Goal: Task Accomplishment & Management: Complete application form

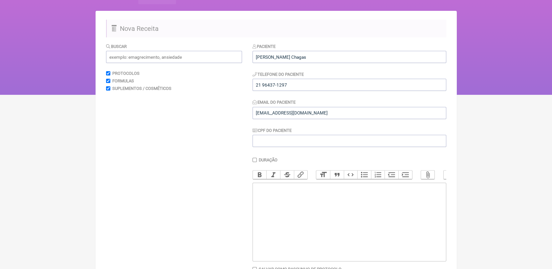
scroll to position [36, 0]
click at [300, 201] on trix-editor at bounding box center [350, 222] width 194 height 79
type trix-editor "<div>SUP</div>"
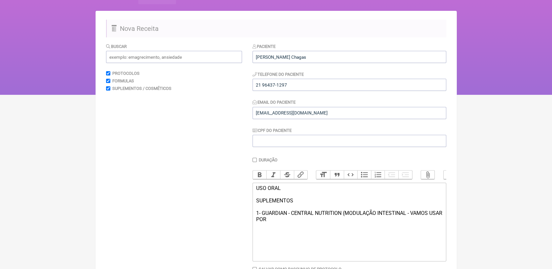
click at [283, 223] on div "USO ORAL SUPLEMENTOS 1- GUARDIAN - CENTRAL NUTRITION (MODULAÇÃO INTESTINAL - VA…" at bounding box center [349, 203] width 187 height 37
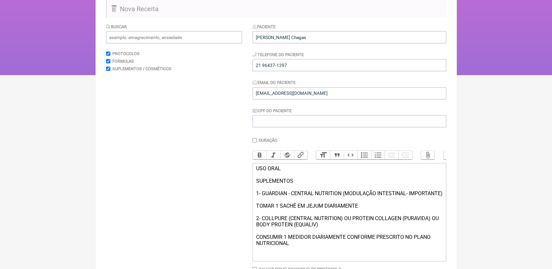
scroll to position [63, 0]
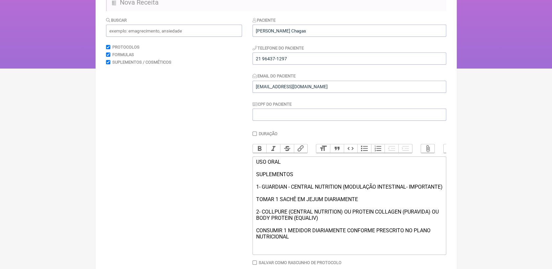
type trix-editor "<div>USO ORAL&nbsp;<br><br>SUPLEMENTOS<br><br>1- GUARDIAN - CENTRAL NUTRITION (…"
drag, startPoint x: 257, startPoint y: 170, endPoint x: 298, endPoint y: 180, distance: 42.5
click at [298, 180] on div "USO ORAL SUPLEMENTOS 1- GUARDIAN - CENTRAL NUTRITION (MODULAÇÃO INTESTINAL- IMP…" at bounding box center [349, 206] width 187 height 94
click at [256, 151] on button "Bold" at bounding box center [260, 149] width 14 height 9
drag, startPoint x: 256, startPoint y: 193, endPoint x: 411, endPoint y: 193, distance: 155.4
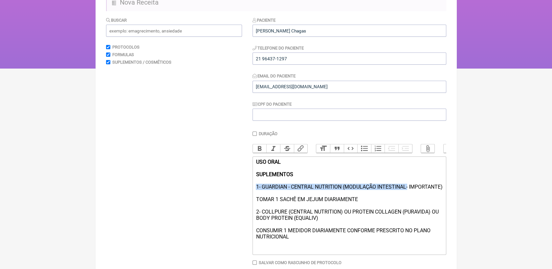
click at [411, 193] on trix-editor "USO ORAL SUPLEMENTOS 1- GUARDIAN - CENTRAL NUTRITION (MODULAÇÃO INTESTINAL- IMP…" at bounding box center [350, 206] width 194 height 99
click at [261, 150] on button "Bold" at bounding box center [260, 149] width 14 height 9
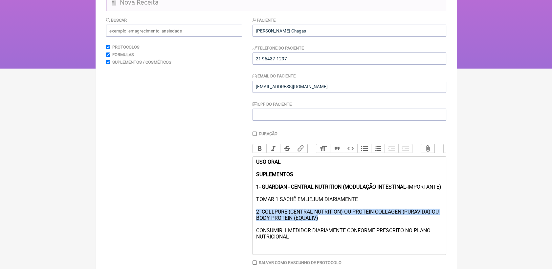
drag, startPoint x: 255, startPoint y: 225, endPoint x: 321, endPoint y: 232, distance: 66.4
click at [321, 232] on trix-editor "USO ORAL SUPLEMENTOS 1- GUARDIAN - CENTRAL NUTRITION (MODULAÇÃO INTESTINAL- IMP…" at bounding box center [350, 206] width 194 height 99
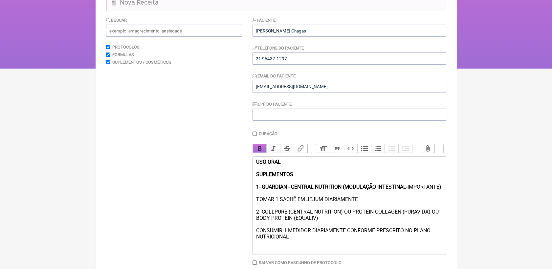
click at [256, 153] on button "Bold" at bounding box center [260, 149] width 14 height 9
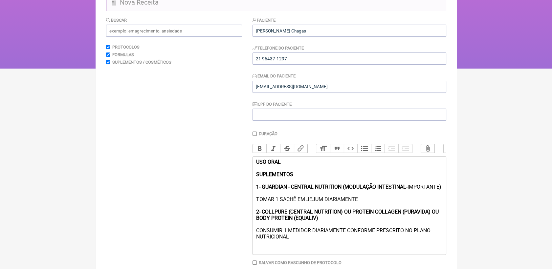
drag, startPoint x: 292, startPoint y: 201, endPoint x: 256, endPoint y: 203, distance: 35.9
click at [256, 203] on div "USO ORAL SUPLEMENTOS 1- GUARDIAN - CENTRAL NUTRITION (MODULAÇÃO INTESTINAL- IMP…" at bounding box center [349, 206] width 187 height 94
click at [261, 149] on button "Bold" at bounding box center [260, 149] width 14 height 9
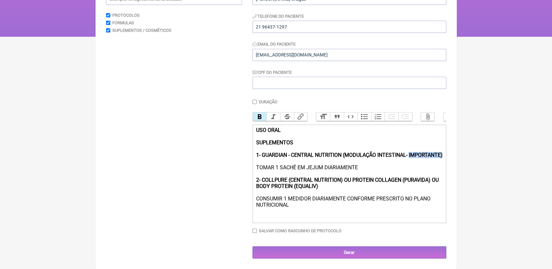
scroll to position [111, 0]
click at [366, 251] on input "Gerar" at bounding box center [350, 253] width 194 height 12
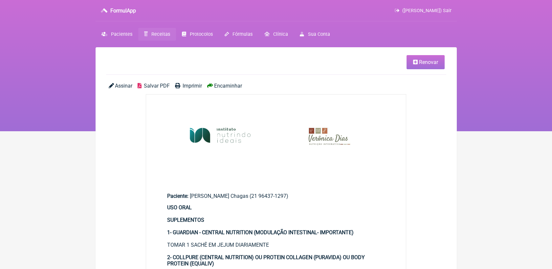
click at [153, 85] on span "Salvar PDF" at bounding box center [157, 86] width 26 height 6
click at [425, 60] on span "Renovar" at bounding box center [428, 62] width 19 height 6
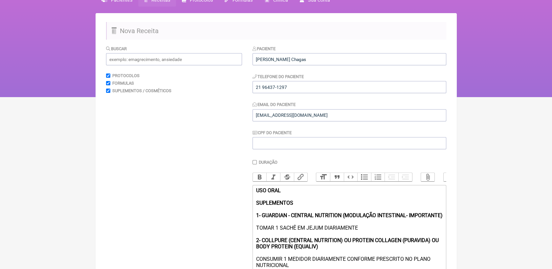
scroll to position [73, 0]
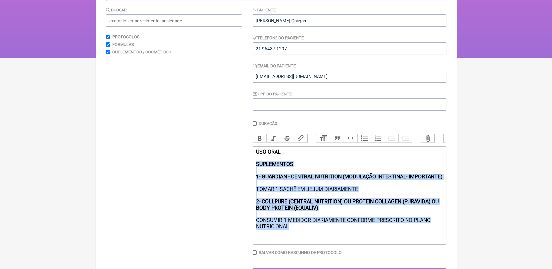
drag, startPoint x: 255, startPoint y: 170, endPoint x: 298, endPoint y: 242, distance: 84.2
click at [298, 242] on trix-editor "USO ORAL SUPLEMENTOS 1- GUARDIAN - CENTRAL NUTRITION (MODULAÇÃO INTESTINAL- IMP…" at bounding box center [350, 196] width 194 height 99
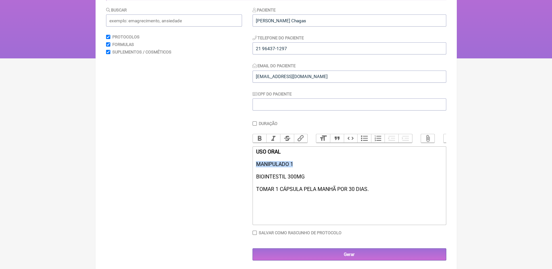
drag, startPoint x: 252, startPoint y: 172, endPoint x: 298, endPoint y: 173, distance: 46.0
click at [298, 173] on trix-editor "USO ORAL MANIPULADO 1 BIOINTESTIL 300MG TOMAR 1 CÁPSULA PELA MANHÃ POR 30 DIAS." at bounding box center [350, 186] width 194 height 79
click at [261, 142] on button "Bold" at bounding box center [260, 138] width 14 height 9
click at [273, 179] on div "USO ORAL MANIPULADO 1 BIOINTESTIL 300MG TOMAR 1 CÁPSULA PELA MANHÃ POR 30 DIAS." at bounding box center [349, 177] width 187 height 56
click at [303, 216] on trix-editor "USO ORAL MANIPULADO 1 BIOINTESTIL 300MG TOMAR 1 CÁPSULA PELA MANHÃ POR 30 DIAS." at bounding box center [350, 186] width 194 height 79
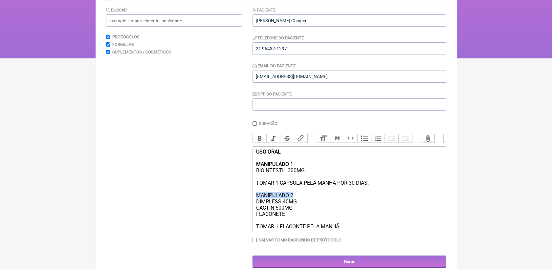
drag, startPoint x: 294, startPoint y: 206, endPoint x: 252, endPoint y: 206, distance: 41.7
click at [253, 206] on trix-editor "USO ORAL MANIPULADO 1 BIOINTESTIL 300MG TOMAR 1 CÁPSULA PELA MANHÃ POR 30 DIAS.…" at bounding box center [350, 190] width 194 height 86
click at [263, 140] on button "Bold" at bounding box center [260, 138] width 14 height 9
click at [307, 207] on div "USO ORAL MANIPULADO 1 BIOINTESTIL 300MG TOMAR 1 CÁPSULA PELA MANHÃ POR 30 DIAS.…" at bounding box center [349, 189] width 187 height 81
click at [304, 171] on div "USO ORAL MANIPULADO 1 BIOINTESTIL 300MG TOMAR 1 CÁPSULA PELA MANHÃ POR 30 DIAS.…" at bounding box center [349, 189] width 187 height 81
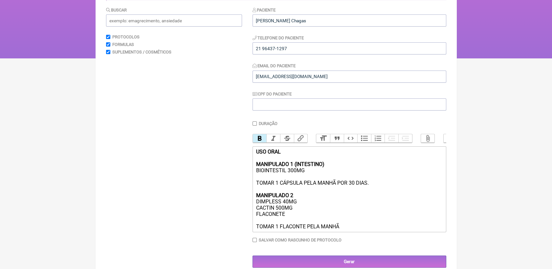
click at [300, 206] on div "USO ORAL MANIPULADO 1 (INTESTINO) BIOINTESTIL 300MG TOMAR 1 CÁPSULA PELA MANHÃ …" at bounding box center [349, 189] width 187 height 81
drag, startPoint x: 296, startPoint y: 172, endPoint x: 322, endPoint y: 173, distance: 26.0
click at [322, 168] on strong "USO ORAL MANIPULADO 1 (INTESTINO)" at bounding box center [290, 158] width 68 height 19
click at [295, 206] on div "USO ORAL MANIPULADO 1 (MODULAÇÃO INTESTINAL) BIOINTESTIL 300MG TOMAR 1 CÁPSULA …" at bounding box center [349, 189] width 187 height 81
drag, startPoint x: 320, startPoint y: 203, endPoint x: 349, endPoint y: 202, distance: 28.6
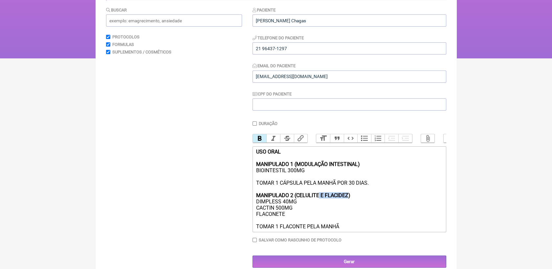
click at [349, 199] on strong "MANIPULADO 2 (CELULITE E FLACIDEZ)" at bounding box center [303, 196] width 94 height 6
type trix-editor "<div><strong>USO ORAL <br><br>MANIPULADO 1 (MODULAÇÃO INTESTINAL)</strong><br>B…"
click at [347, 210] on div "USO ORAL MANIPULADO 1 (MODULAÇÃO INTESTINAL) BIOINTESTIL 300MG TOMAR 1 CÁPSULA …" at bounding box center [349, 189] width 187 height 81
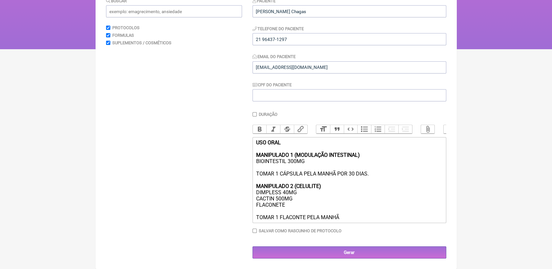
scroll to position [92, 0]
click at [366, 251] on input "Gerar" at bounding box center [350, 253] width 194 height 12
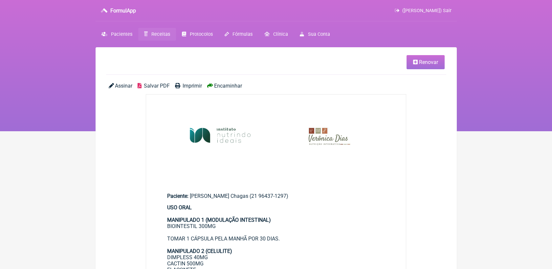
click at [157, 88] on span "Salvar PDF" at bounding box center [157, 86] width 26 height 6
click at [155, 38] on link "Receitas" at bounding box center [157, 34] width 38 height 13
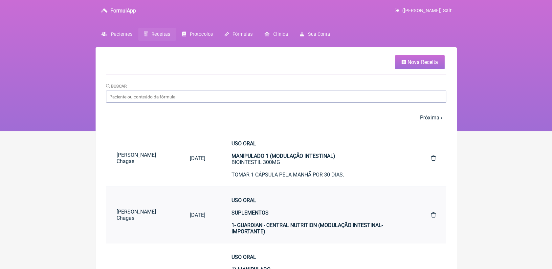
click at [324, 213] on div "USO ORAL SUPLEMENTOS 1- GUARDIAN - CENTRAL NUTRITION (MODULAÇÃO INTESTINAL- IMP…" at bounding box center [318, 247] width 173 height 100
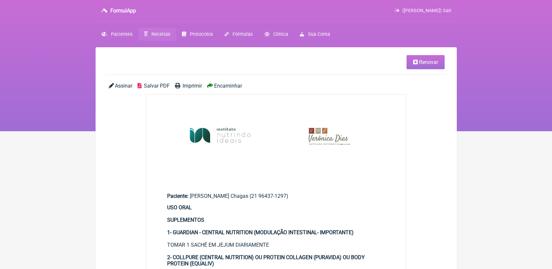
click at [416, 64] on icon at bounding box center [415, 61] width 5 height 5
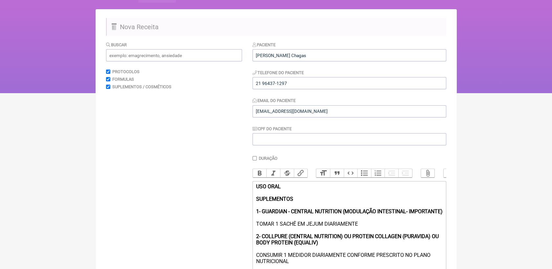
scroll to position [75, 0]
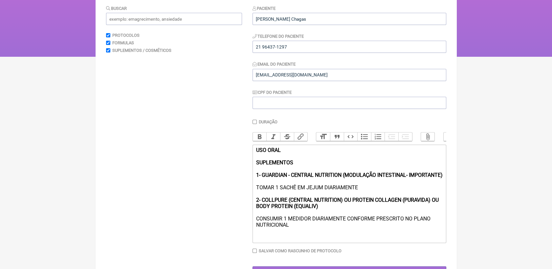
click at [299, 241] on div "USO ORAL SUPLEMENTOS 1- GUARDIAN - CENTRAL NUTRITION (MODULAÇÃO INTESTINAL- IMP…" at bounding box center [349, 194] width 187 height 94
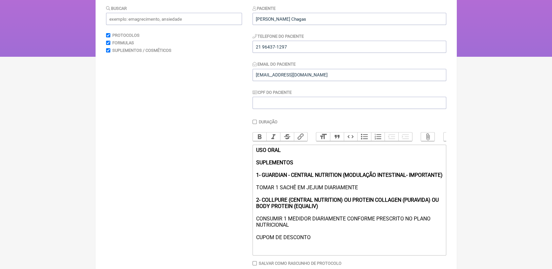
click at [299, 244] on div "USO ORAL SUPLEMENTOS 1- GUARDIAN - CENTRAL NUTRITION (MODULAÇÃO INTESTINAL- IMP…" at bounding box center [349, 200] width 187 height 106
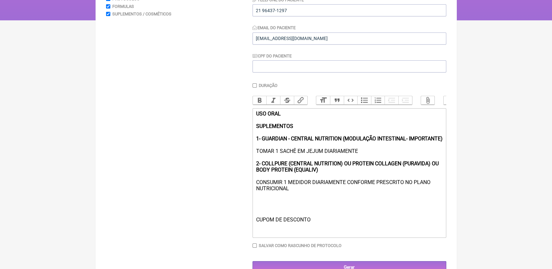
scroll to position [143, 0]
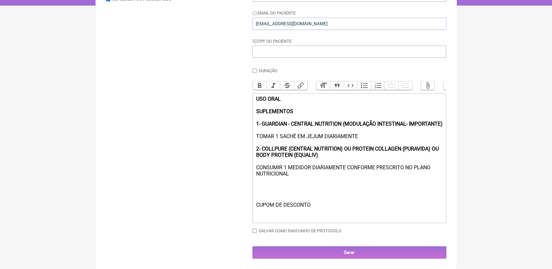
click at [297, 213] on div "USO ORAL SUPLEMENTOS 1- GUARDIAN - CENTRAL NUTRITION (MODULAÇÃO INTESTINAL- IMP…" at bounding box center [349, 158] width 187 height 125
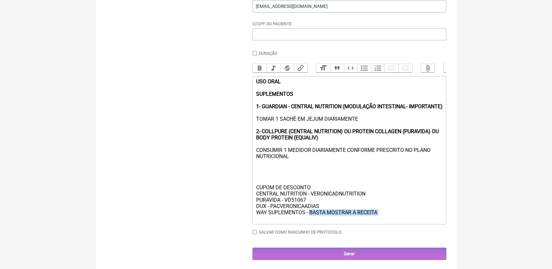
drag, startPoint x: 310, startPoint y: 231, endPoint x: 367, endPoint y: 236, distance: 57.0
click at [367, 222] on div "USO ORAL SUPLEMENTOS 1- GUARDIAN - CENTRAL NUTRITION (MODULAÇÃO INTESTINAL- IMP…" at bounding box center [349, 151] width 187 height 144
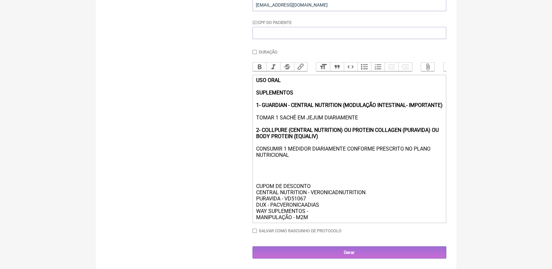
click at [295, 219] on div "USO ORAL SUPLEMENTOS 1- GUARDIAN - CENTRAL NUTRITION (MODULAÇÃO INTESTINAL- IMP…" at bounding box center [349, 149] width 187 height 144
click at [341, 219] on div "USO ORAL SUPLEMENTOS 1- GUARDIAN - CENTRAL NUTRITION (MODULAÇÃO INTESTINAL- IMP…" at bounding box center [349, 149] width 187 height 144
type trix-editor "<div><strong>USO ORAL <br><br>SUPLEMENTOS</strong><br><br><strong>1- GUARDIAN -…"
drag, startPoint x: 255, startPoint y: 185, endPoint x: 310, endPoint y: 184, distance: 54.9
click at [310, 184] on trix-editor "USO ORAL SUPLEMENTOS 1- GUARDIAN - CENTRAL NUTRITION (MODULAÇÃO INTESTINAL- IMP…" at bounding box center [350, 149] width 194 height 149
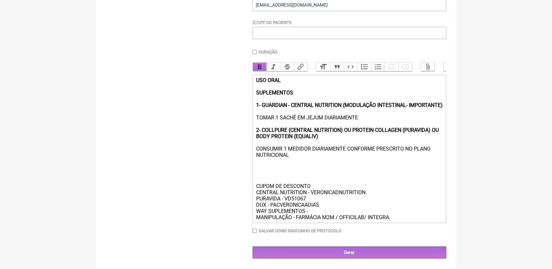
click at [260, 63] on button "Bold" at bounding box center [260, 67] width 14 height 9
click at [375, 182] on div "USO ORAL SUPLEMENTOS 1- GUARDIAN - CENTRAL NUTRITION (MODULAÇÃO INTESTINAL- IMP…" at bounding box center [349, 149] width 187 height 144
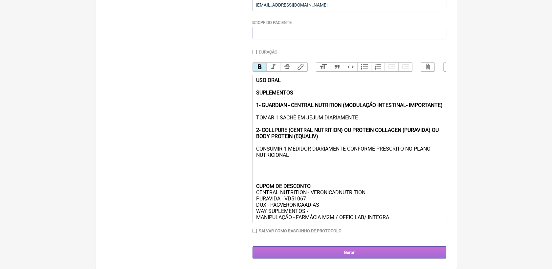
click at [388, 252] on input "Gerar" at bounding box center [350, 253] width 194 height 12
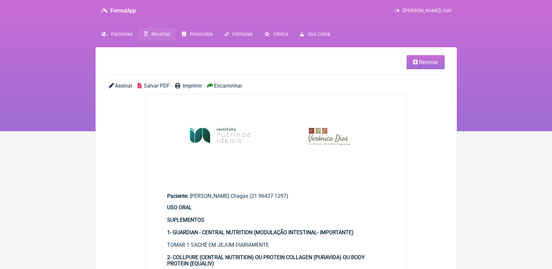
click at [152, 83] on span "Salvar PDF" at bounding box center [157, 86] width 26 height 6
click at [153, 35] on span "Receitas" at bounding box center [160, 35] width 19 height 6
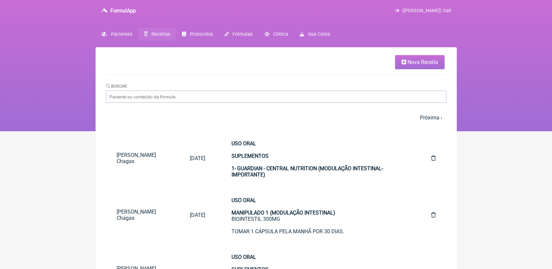
click at [407, 57] on link "Nova Receita" at bounding box center [420, 62] width 50 height 14
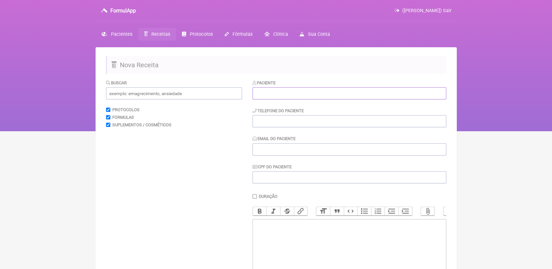
click at [376, 95] on input "text" at bounding box center [350, 93] width 194 height 12
paste input "[PERSON_NAME]"
type input "[PERSON_NAME]"
click at [365, 121] on input "tel" at bounding box center [350, 121] width 194 height 12
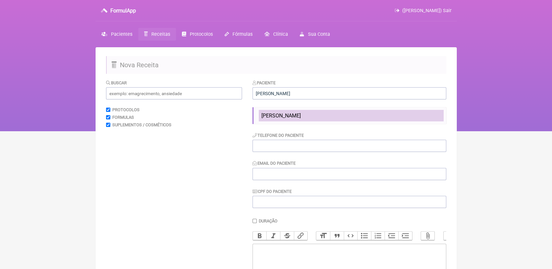
click at [284, 120] on li "[PERSON_NAME]" at bounding box center [351, 115] width 185 height 11
type input "97396-6484"
type input "[EMAIL_ADDRESS][DOMAIN_NAME]"
